Goal: Information Seeking & Learning: Learn about a topic

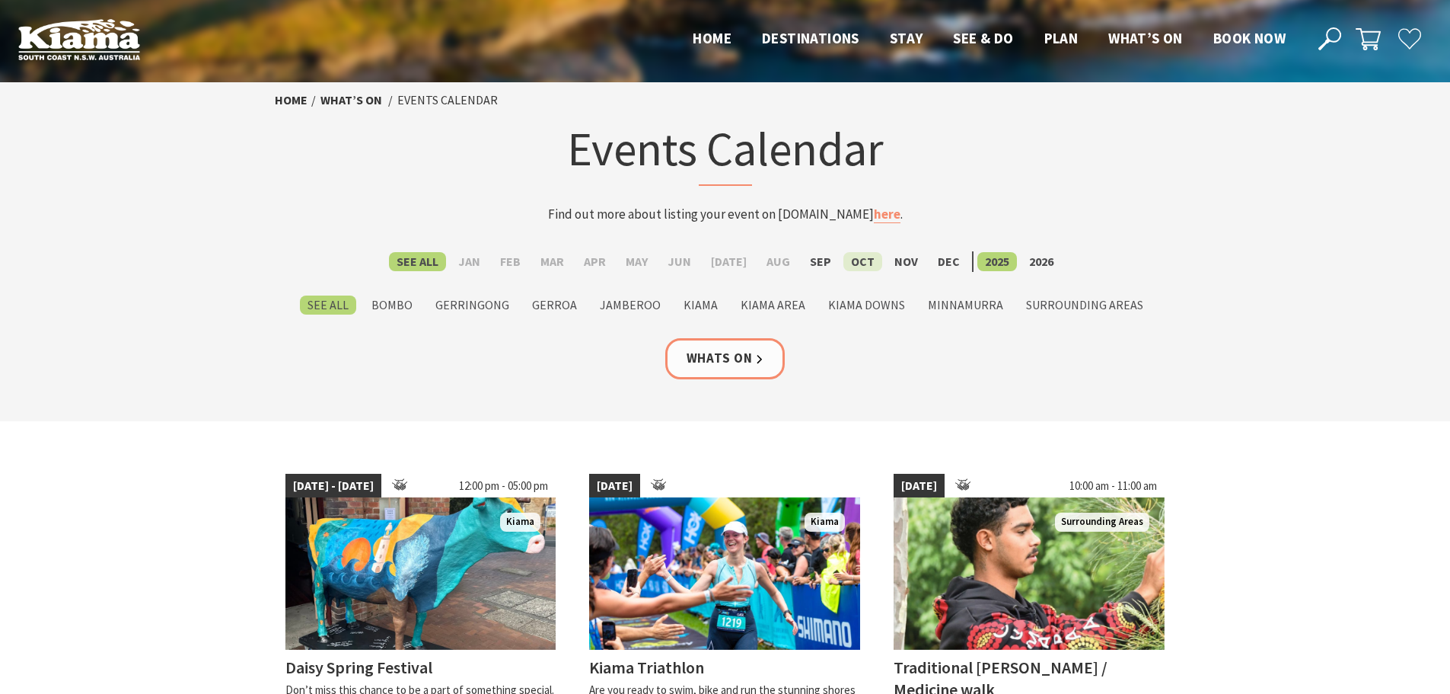
click at [851, 262] on label "Oct" at bounding box center [862, 261] width 39 height 19
click at [0, 0] on input "Oct" at bounding box center [0, 0] width 0 height 0
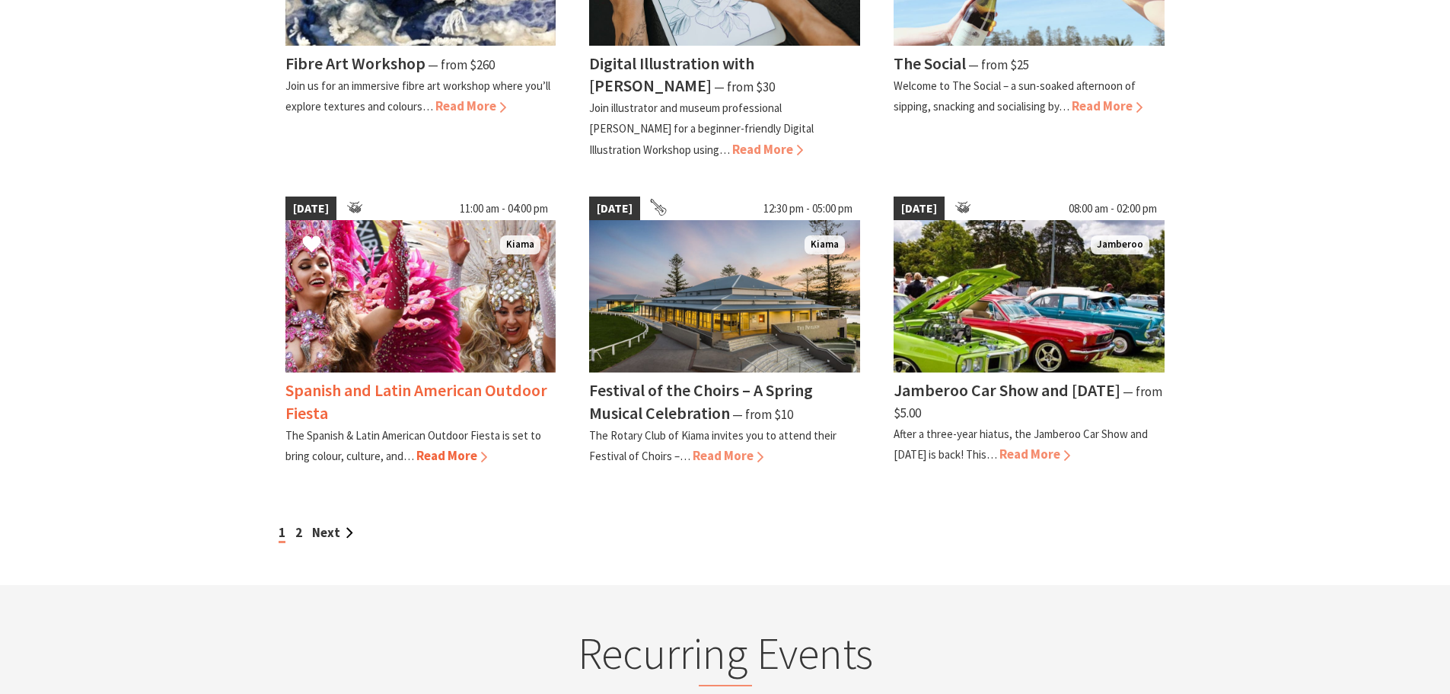
scroll to position [1218, 0]
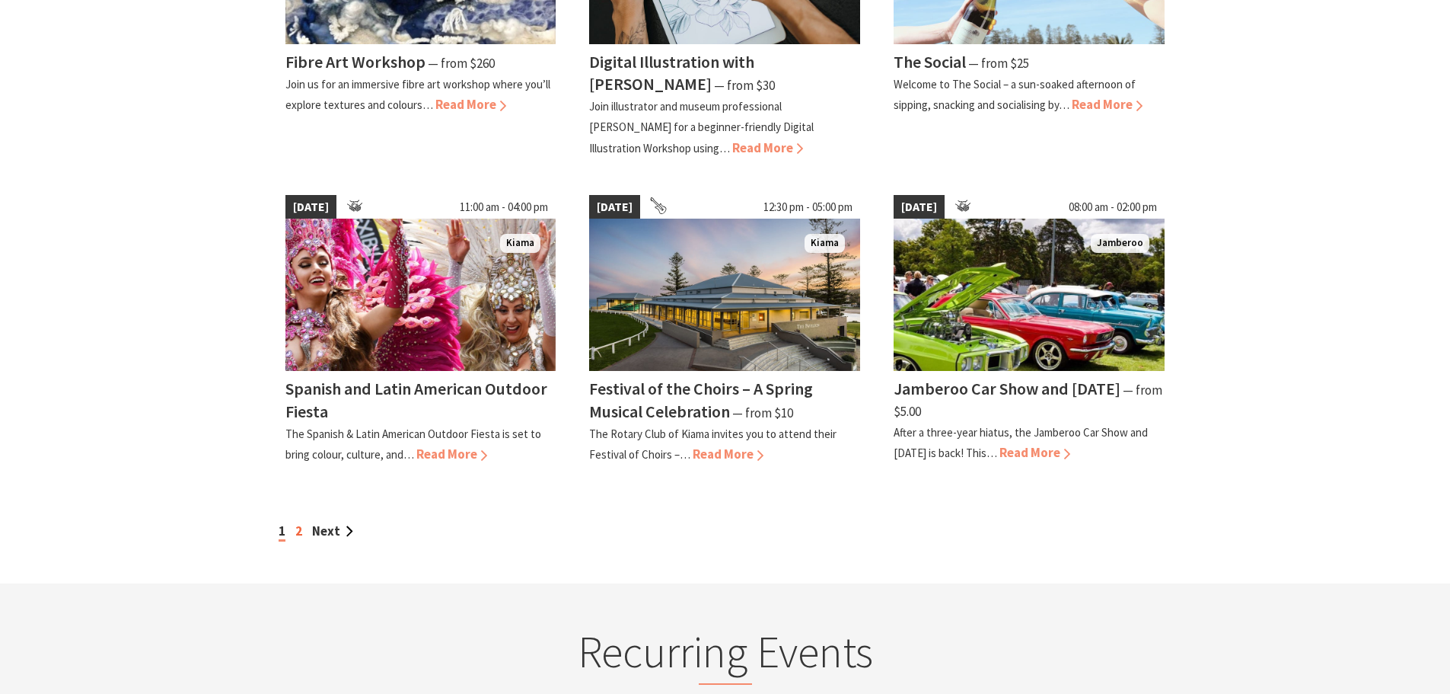
click at [300, 529] on link "2" at bounding box center [298, 530] width 7 height 17
